Goal: Information Seeking & Learning: Find specific fact

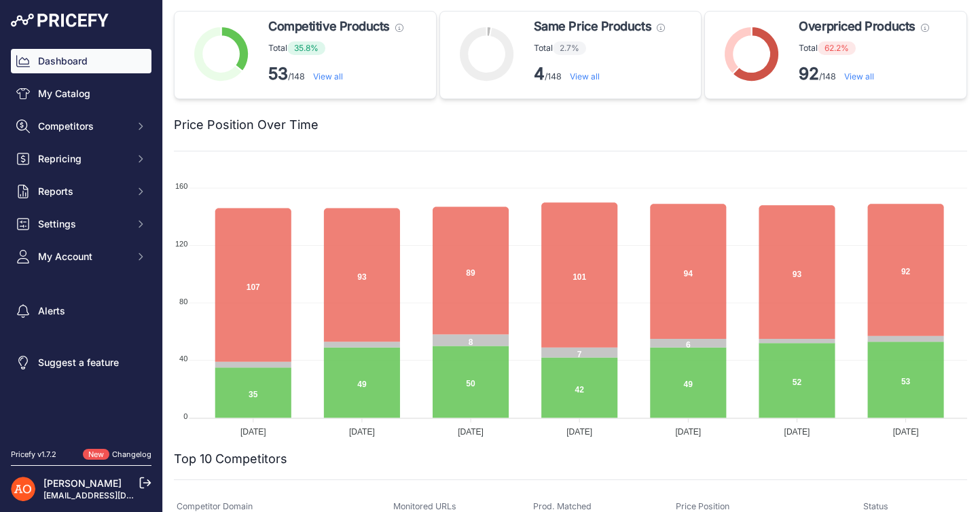
click at [866, 80] on link "View all" at bounding box center [859, 76] width 30 height 10
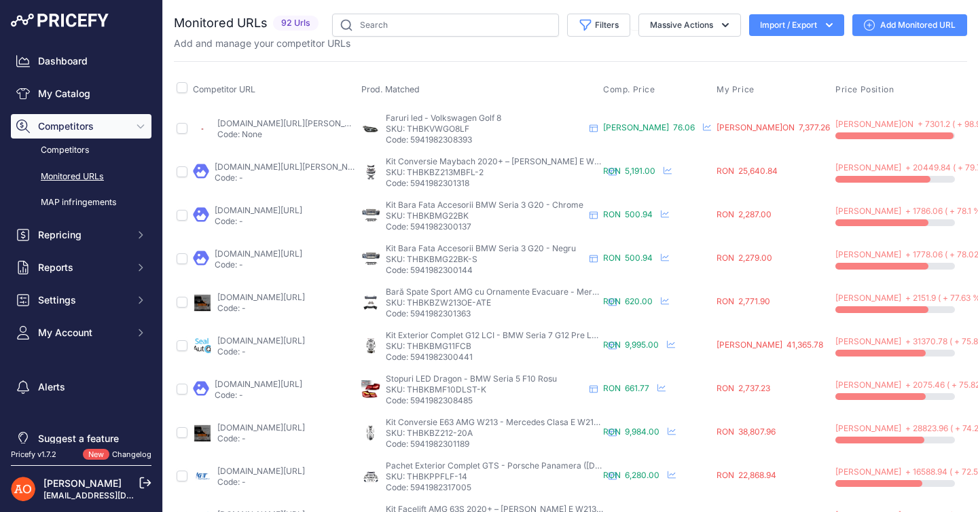
click at [285, 124] on link "dd-tuning.ro/tyuning-volkswagen-golf-8__tyuningovye-fary.html?prirule_jdsnikfkf…" at bounding box center [293, 123] width 153 height 10
click at [413, 126] on p "SKU: THBKVWGO8LF" at bounding box center [485, 129] width 198 height 11
copy p "THBKVWGO8LF"
click at [517, 87] on th "Prod. Matched" at bounding box center [480, 90] width 242 height 34
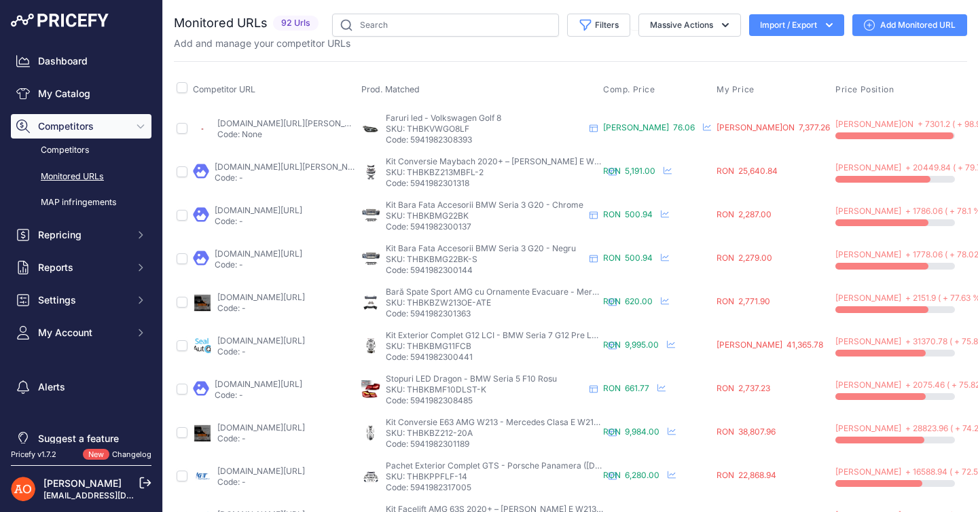
click at [297, 166] on link "[DOMAIN_NAME][URL][PERSON_NAME]" at bounding box center [291, 167] width 153 height 10
drag, startPoint x: 430, startPoint y: 172, endPoint x: 483, endPoint y: 173, distance: 53.0
click at [483, 173] on p "SKU: THBKBZ213MBFL-2" at bounding box center [494, 172] width 217 height 11
copy p "BZ213MBFL-2"
click at [313, 166] on link "[DOMAIN_NAME][URL][PERSON_NAME]" at bounding box center [291, 167] width 153 height 10
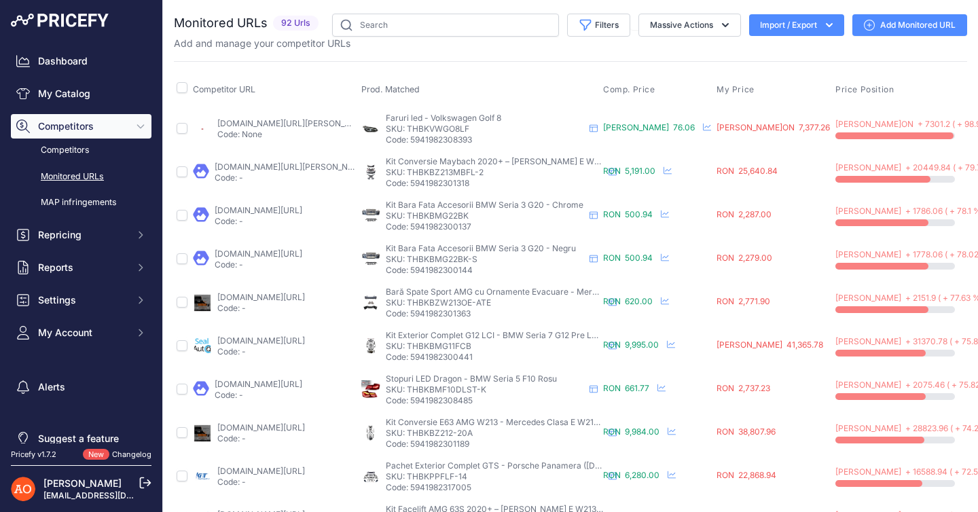
click at [567, 52] on div "Monitored URLs 92 Urls" at bounding box center [570, 517] width 793 height 1006
click at [88, 67] on link "Dashboard" at bounding box center [81, 61] width 141 height 24
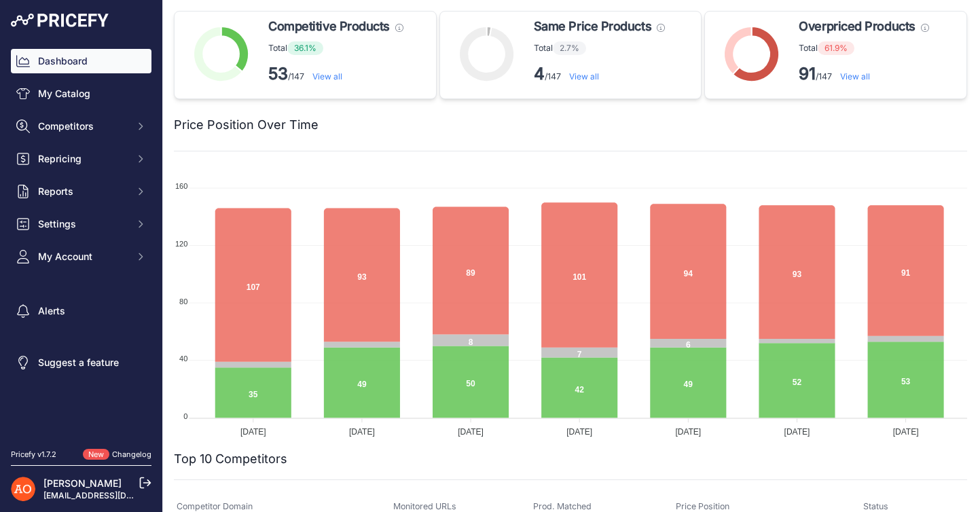
click at [862, 79] on link "View all" at bounding box center [855, 76] width 30 height 10
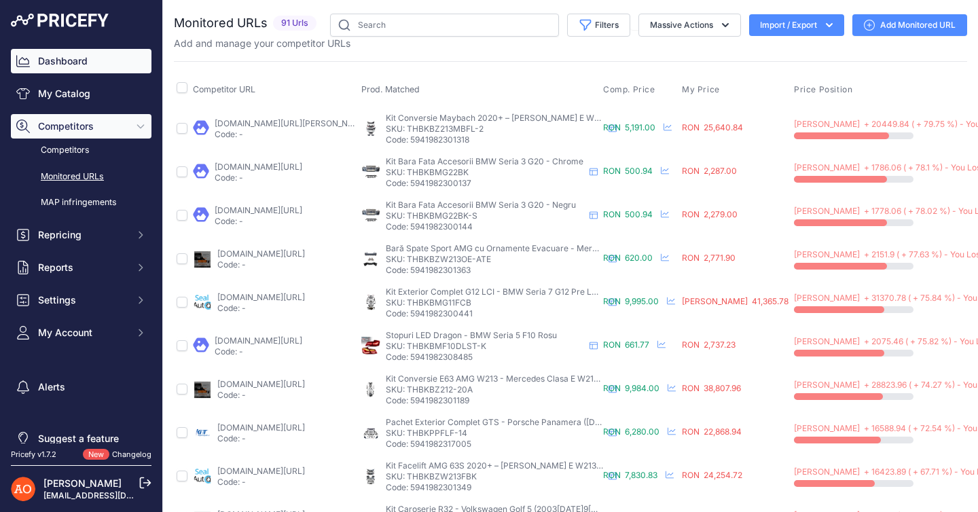
click at [94, 72] on link "Dashboard" at bounding box center [81, 61] width 141 height 24
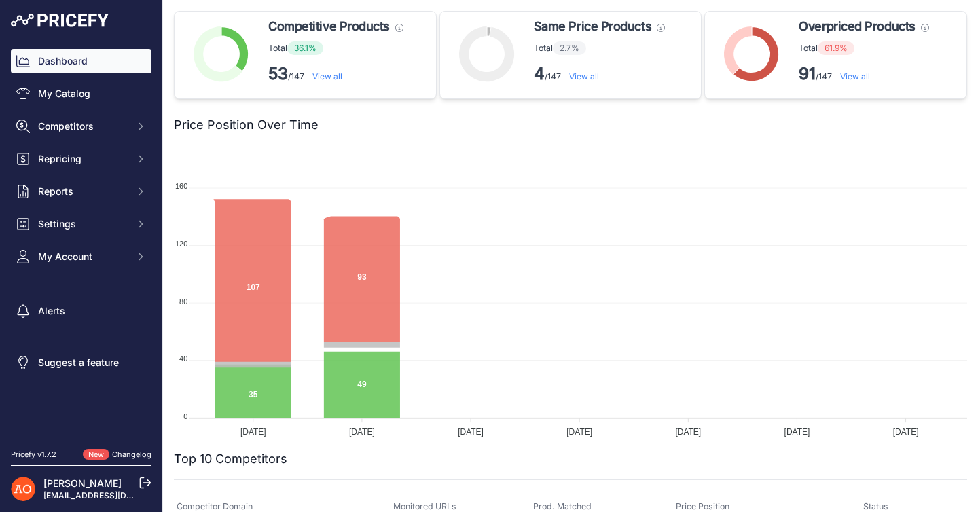
click at [858, 77] on link "View all" at bounding box center [855, 76] width 30 height 10
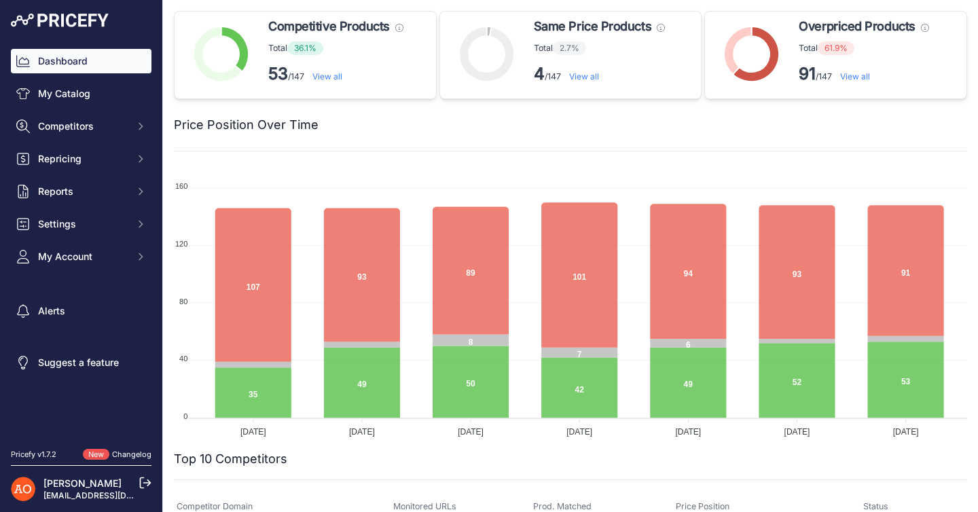
click at [862, 79] on link "View all" at bounding box center [855, 76] width 30 height 10
click at [854, 75] on link "View all" at bounding box center [855, 76] width 30 height 10
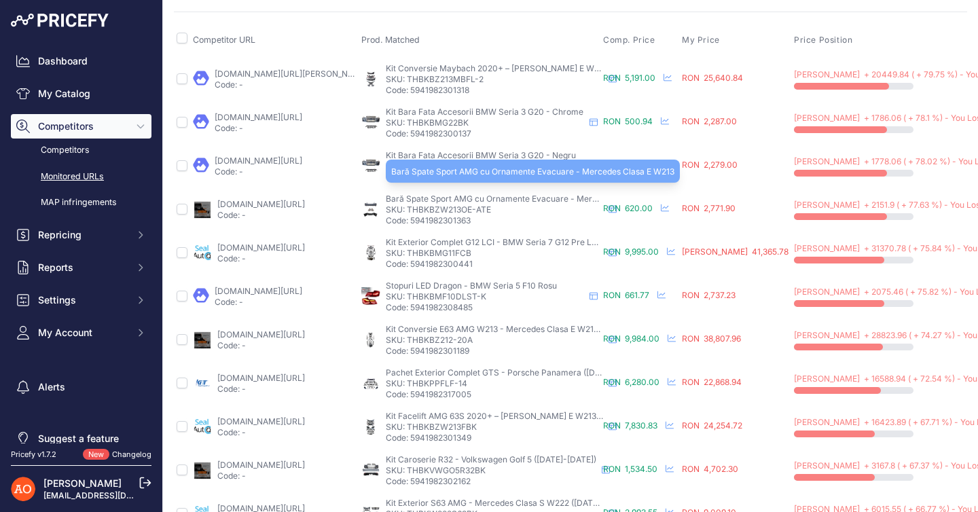
scroll to position [51, 0]
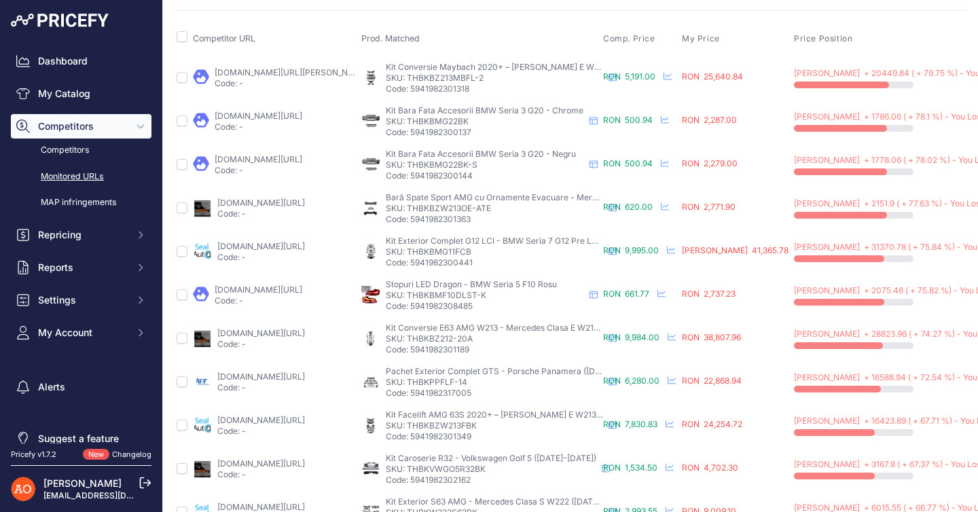
click at [305, 248] on link "[DOMAIN_NAME][URL]" at bounding box center [261, 246] width 88 height 10
click at [433, 250] on p "SKU: THBKBMG11FCB" at bounding box center [494, 251] width 217 height 11
click at [495, 255] on p "SKU: THBKBMG11FCB" at bounding box center [494, 251] width 217 height 11
drag, startPoint x: 475, startPoint y: 251, endPoint x: 424, endPoint y: 253, distance: 50.3
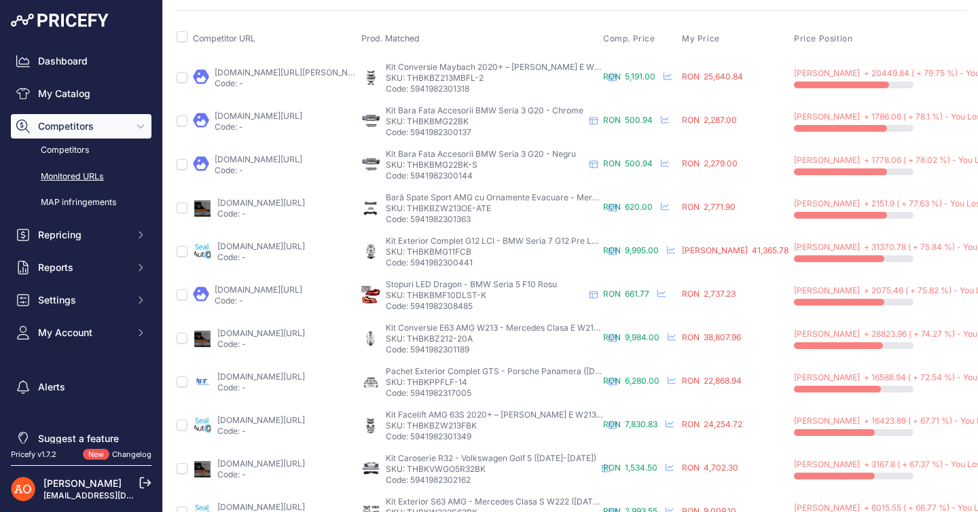
click at [424, 253] on p "SKU: THBKBMG11FCB" at bounding box center [494, 251] width 217 height 11
click at [486, 247] on p "SKU: THBKBMG11FCB" at bounding box center [494, 251] width 217 height 11
drag, startPoint x: 475, startPoint y: 249, endPoint x: 428, endPoint y: 251, distance: 47.6
click at [428, 251] on p "SKU: THBKBMG11FCB" at bounding box center [494, 251] width 217 height 11
copy p "BMG11FCB"
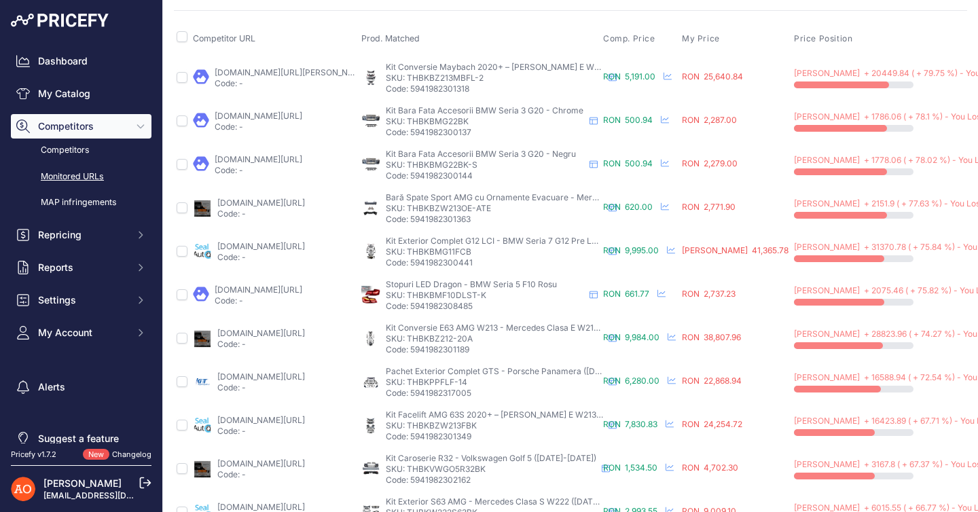
click at [304, 75] on link "[DOMAIN_NAME][URL][PERSON_NAME]" at bounding box center [291, 72] width 153 height 10
